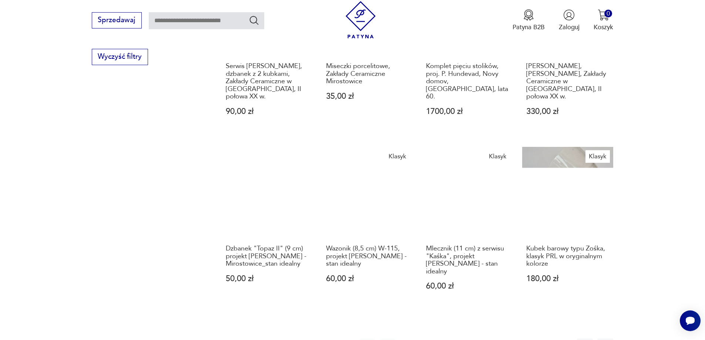
scroll to position [599, 0]
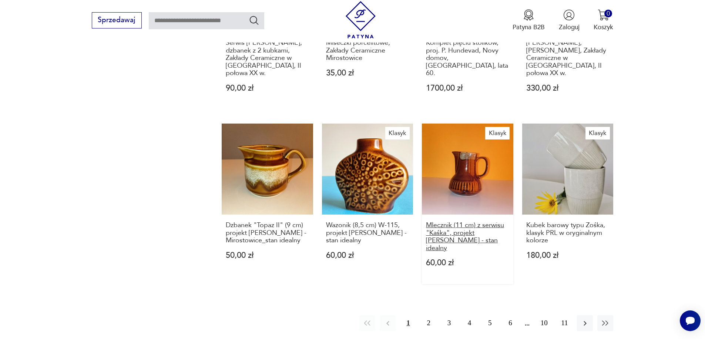
click at [477, 222] on h3 "Mlecznik (11 cm) z serwisu "Kaśka", projekt [PERSON_NAME] - stan idealny" at bounding box center [467, 237] width 83 height 30
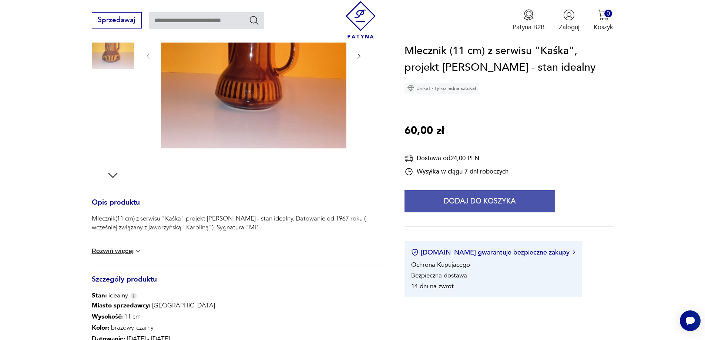
scroll to position [185, 0]
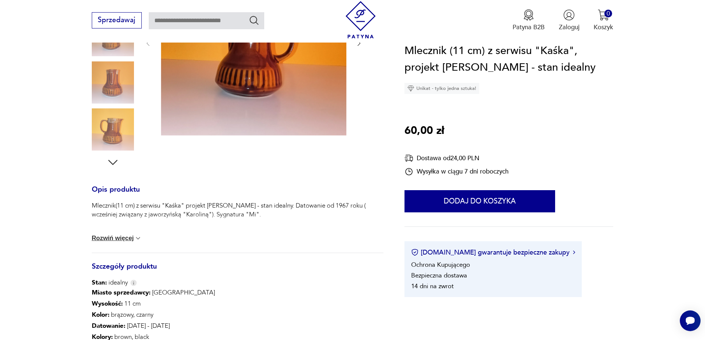
click at [139, 234] on div "Mlecznik(11 cm) z serwisu "Kaśka" projekt [PERSON_NAME] - stan idealny. Datowan…" at bounding box center [238, 226] width 292 height 51
click at [134, 235] on button "Rozwiń więcej" at bounding box center [117, 238] width 50 height 7
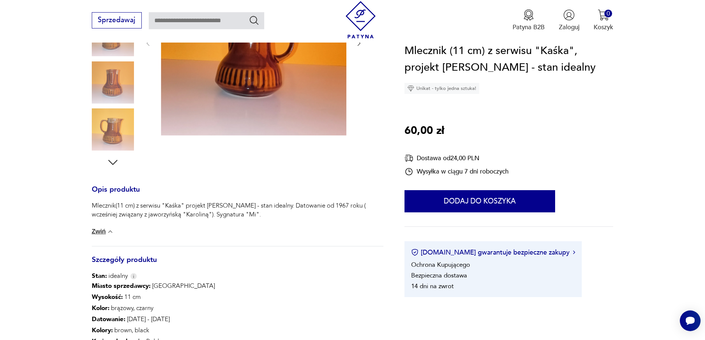
click at [110, 231] on img at bounding box center [110, 231] width 7 height 7
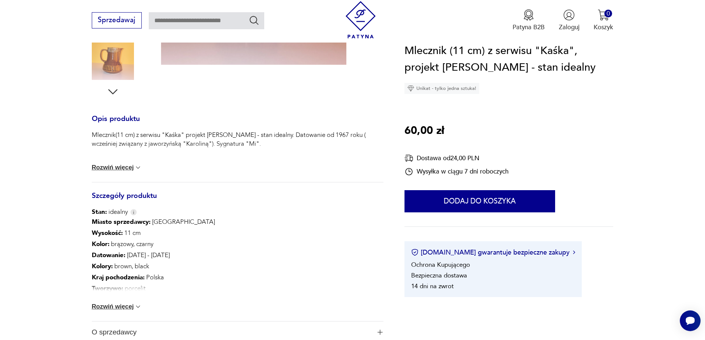
scroll to position [259, 0]
